Goal: Task Accomplishment & Management: Use online tool/utility

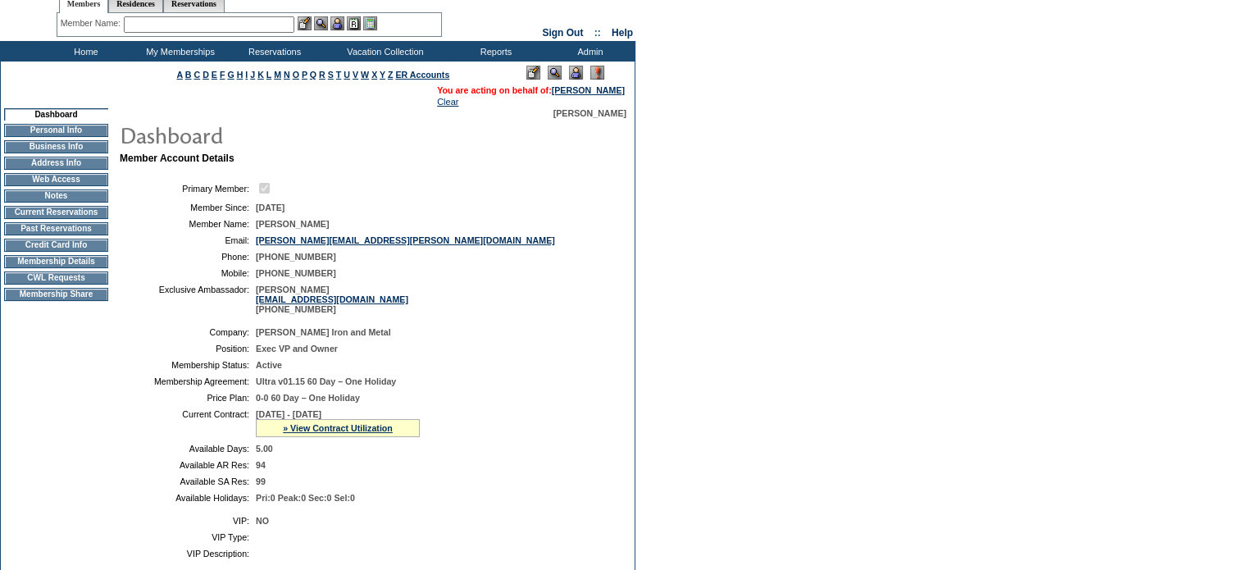
scroll to position [48, 0]
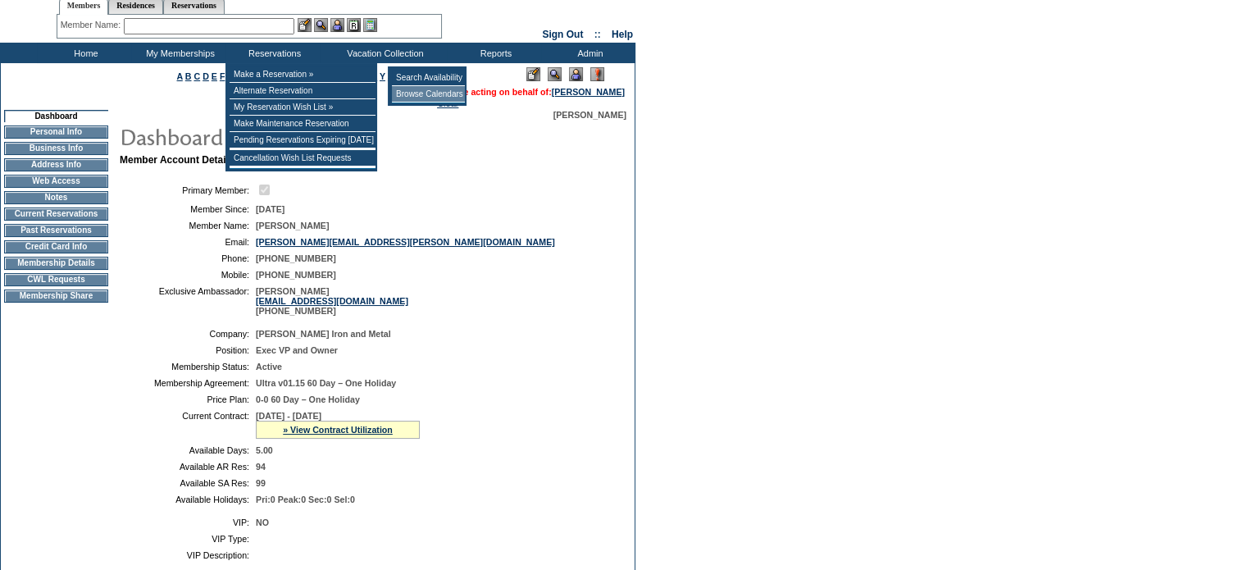
click at [420, 93] on td "Browse Calendars" at bounding box center [428, 94] width 73 height 16
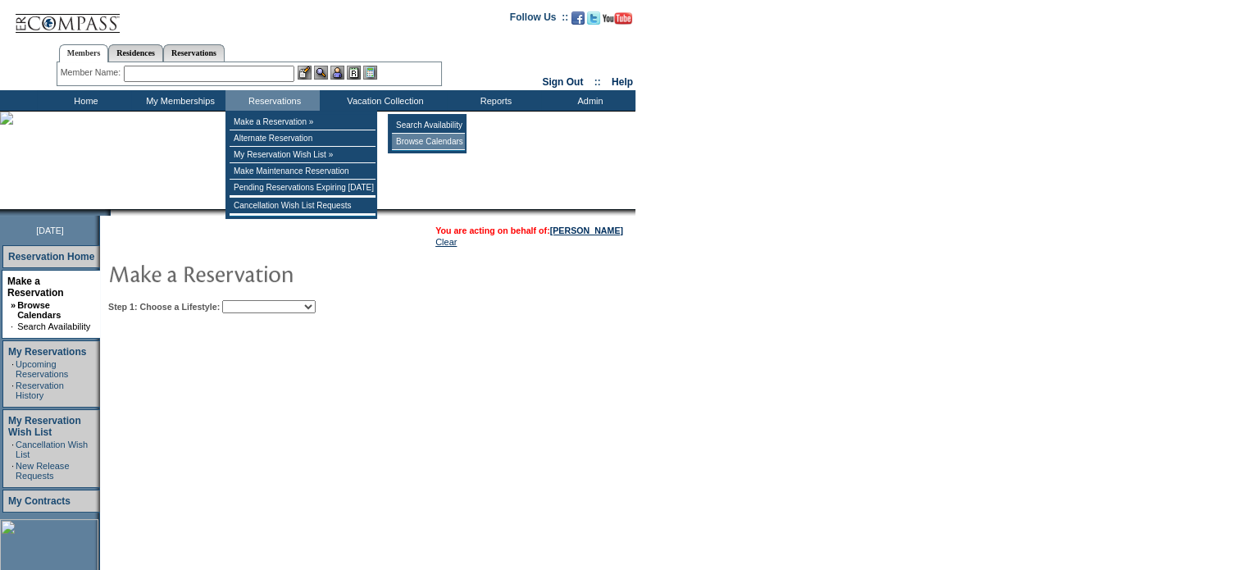
click at [408, 138] on td "Browse Calendars" at bounding box center [428, 142] width 73 height 16
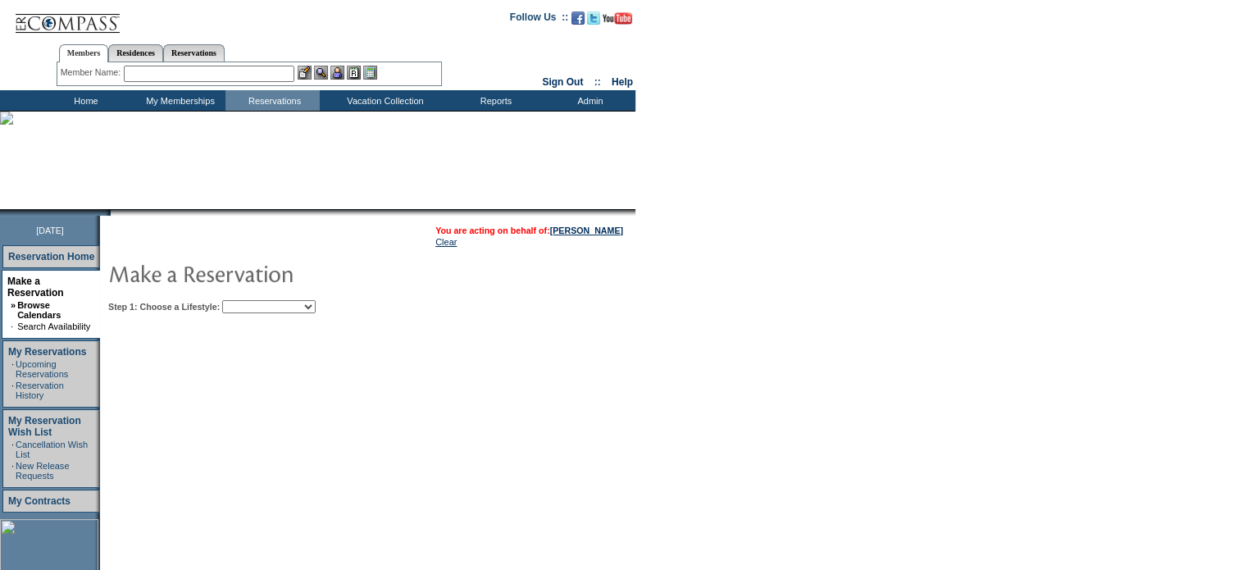
click at [316, 307] on select "Beach Leisure Metropolitan Mountain OIAL for Adventure OIAL for Couples OIAL fo…" at bounding box center [268, 306] width 93 height 13
click at [250, 300] on select "Beach Leisure Metropolitan Mountain OIAL for Adventure OIAL for Couples OIAL fo…" at bounding box center [268, 306] width 93 height 13
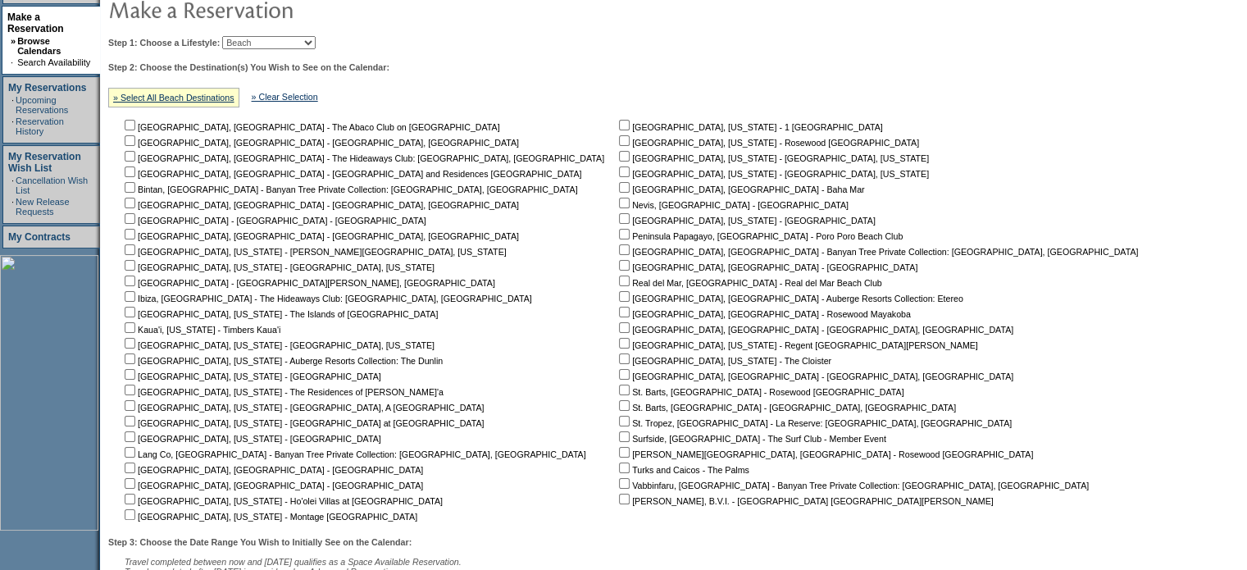
scroll to position [265, 0]
click at [316, 41] on select "Beach Leisure Metropolitan Mountain OIAL for Adventure OIAL for Couples OIAL fo…" at bounding box center [268, 41] width 93 height 13
select select "Leisure"
click at [250, 35] on select "Beach Leisure Metropolitan Mountain OIAL for Adventure OIAL for Couples OIAL fo…" at bounding box center [268, 41] width 93 height 13
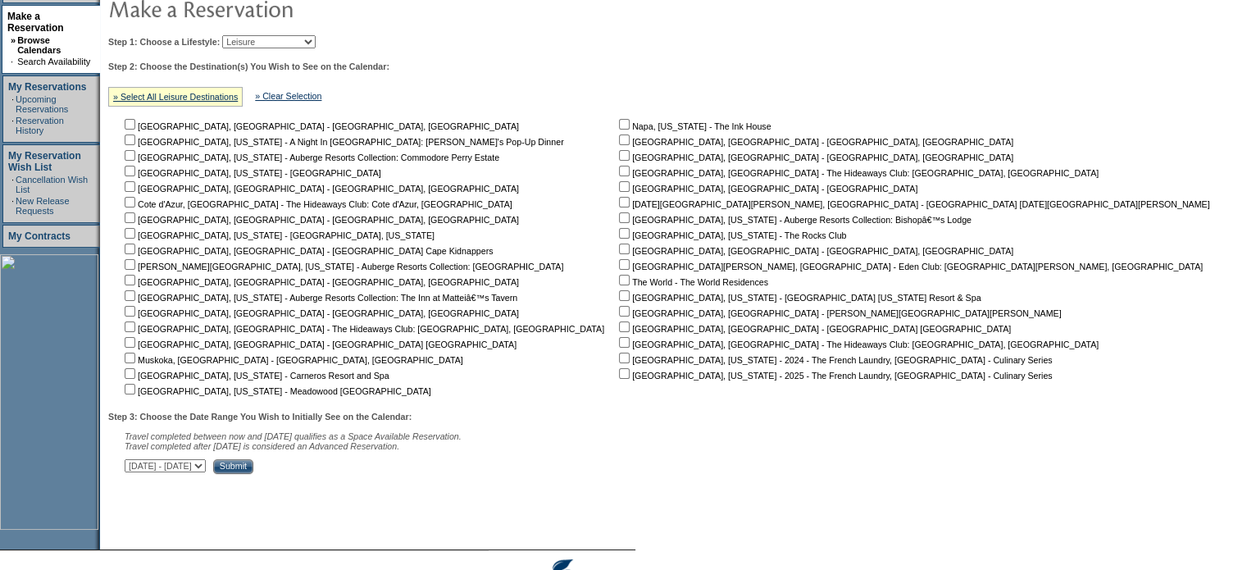
click at [135, 124] on input "checkbox" at bounding box center [130, 124] width 11 height 11
checkbox input "true"
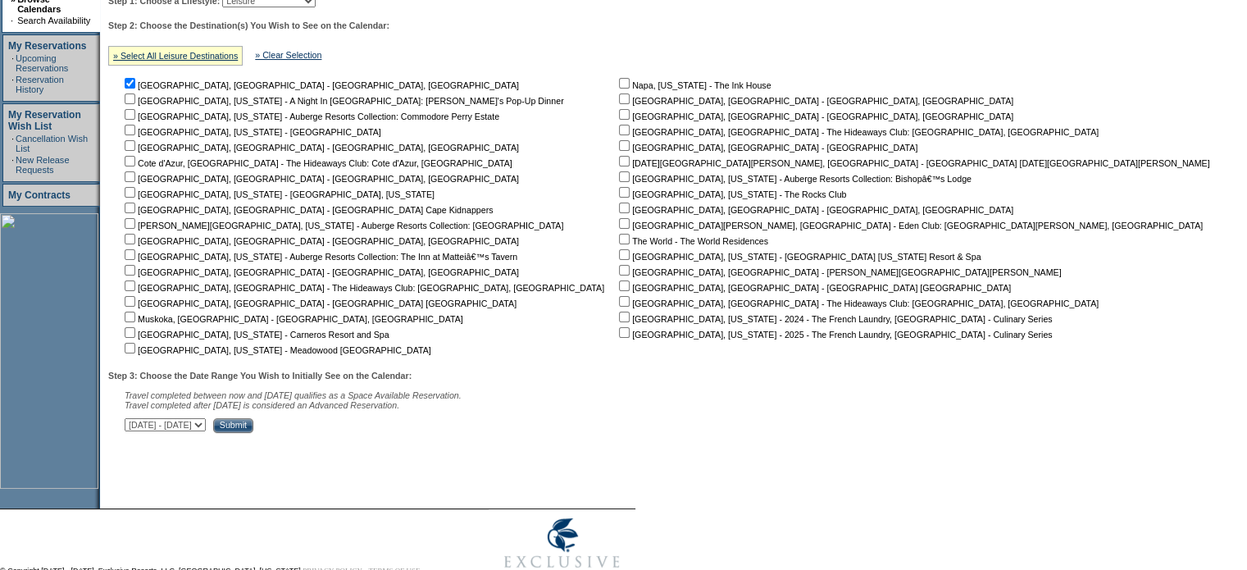
click at [206, 427] on select "September 2, 2025 - October 17, 2025 October 18, 2025 - December 1, 2025 Decemb…" at bounding box center [165, 424] width 81 height 13
select select "7/15/2026|8/28/2026"
click at [133, 421] on select "September 2, 2025 - October 17, 2025 October 18, 2025 - December 1, 2025 Decemb…" at bounding box center [165, 424] width 81 height 13
click at [253, 427] on input "Submit" at bounding box center [233, 425] width 40 height 15
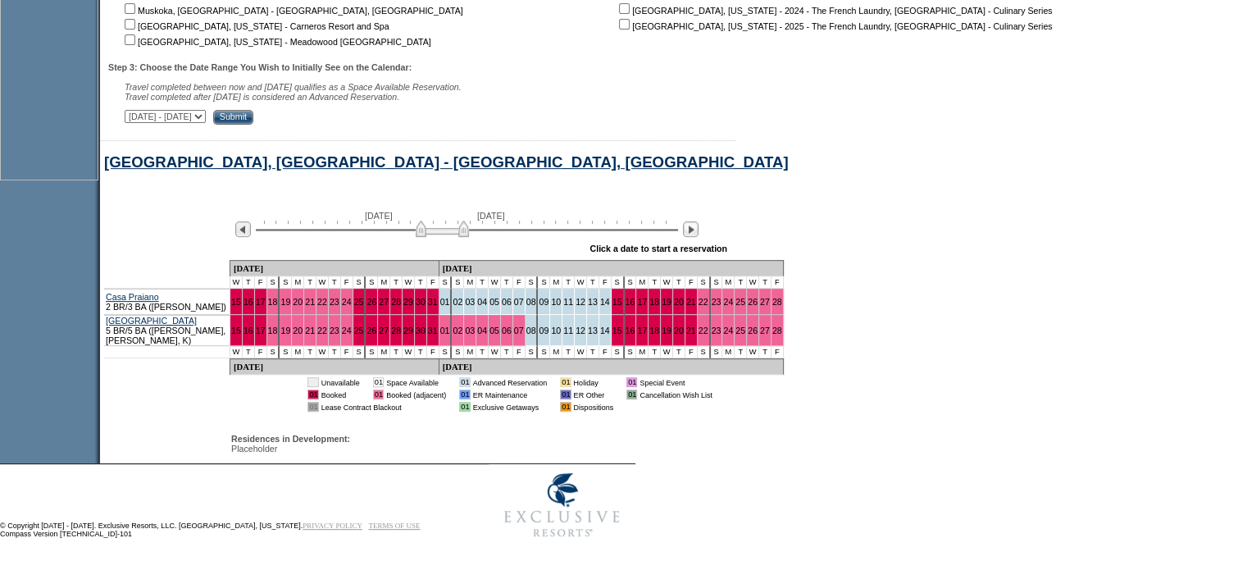
scroll to position [619, 0]
click at [699, 235] on img at bounding box center [691, 229] width 16 height 16
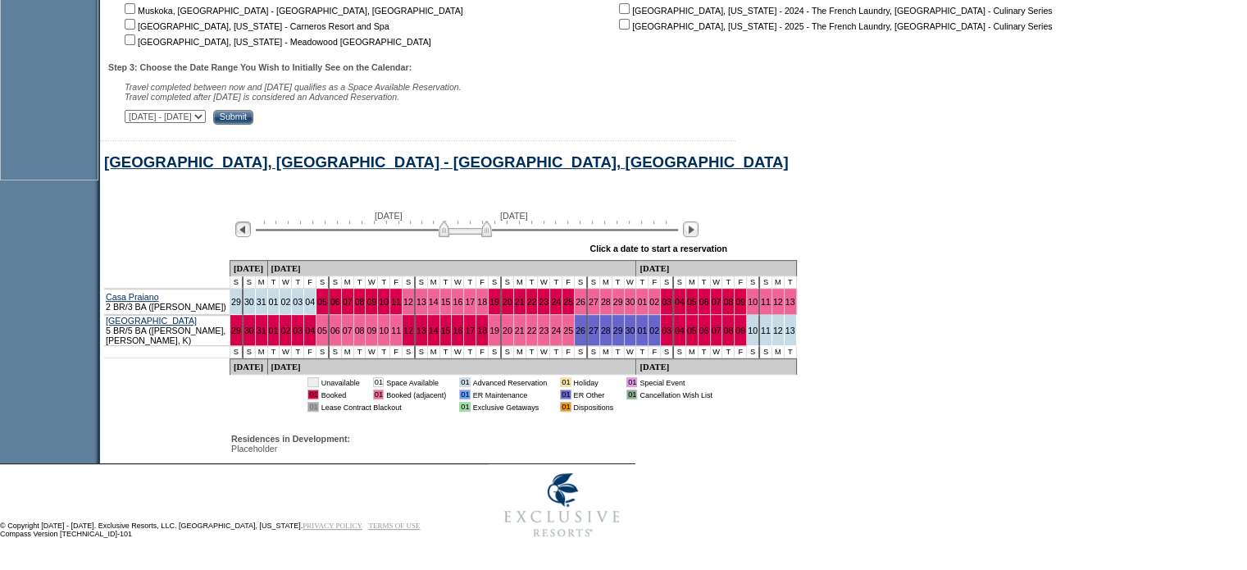
click at [250, 229] on img at bounding box center [243, 229] width 16 height 16
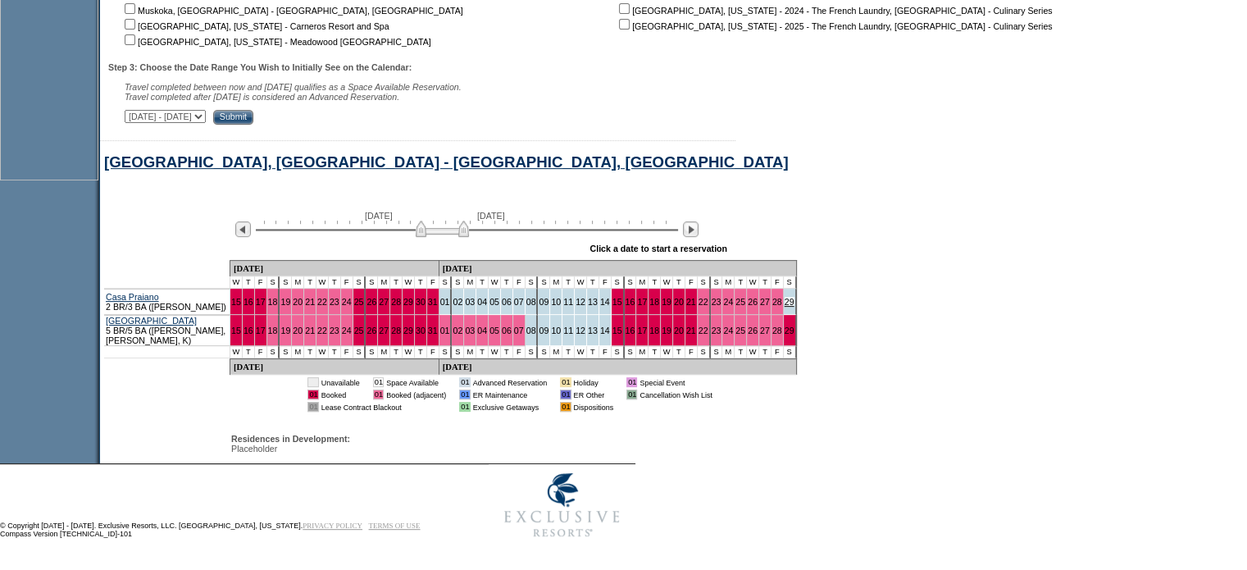
click at [785, 307] on link "29" at bounding box center [790, 302] width 10 height 10
